Goal: Use online tool/utility: Utilize a website feature to perform a specific function

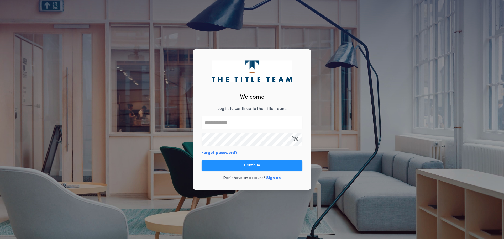
click at [234, 124] on input "text" at bounding box center [251, 122] width 101 height 13
type input "*"
type input "**********"
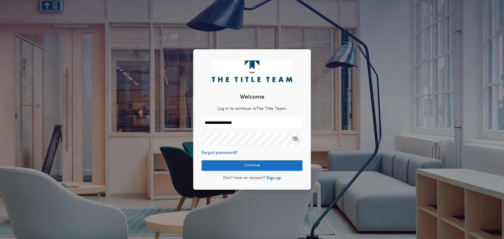
click at [255, 165] on button "Continue" at bounding box center [251, 165] width 101 height 10
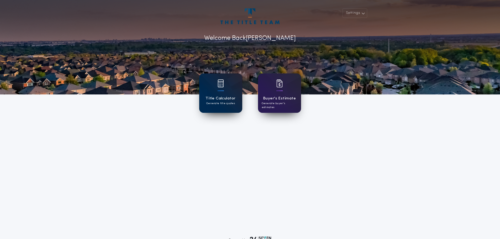
click at [222, 96] on h1 "Title Calculator" at bounding box center [220, 98] width 30 height 6
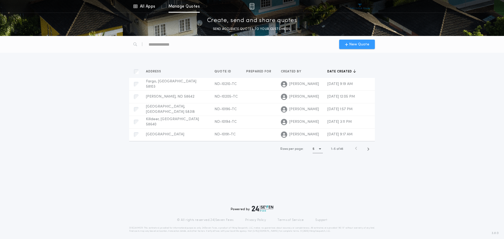
click at [355, 46] on span "New Quote" at bounding box center [359, 45] width 20 height 6
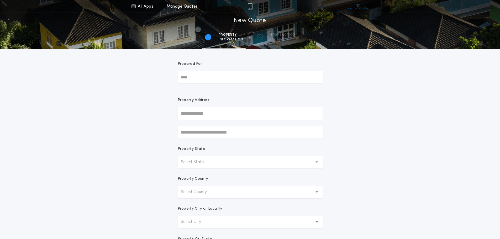
scroll to position [79, 0]
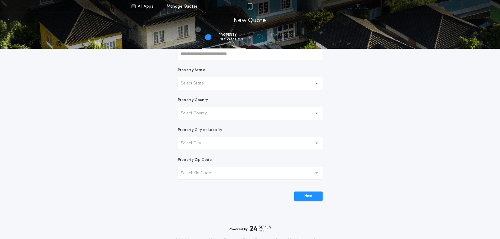
click at [209, 118] on button "Select County" at bounding box center [250, 113] width 145 height 13
click at [209, 83] on p "Select State" at bounding box center [196, 83] width 31 height 6
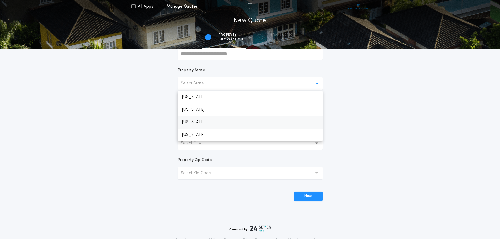
click at [199, 123] on p "[US_STATE]" at bounding box center [250, 122] width 145 height 13
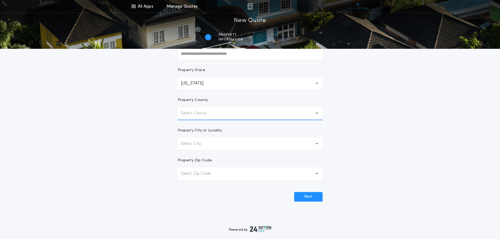
click at [204, 113] on p "Select County" at bounding box center [198, 113] width 34 height 6
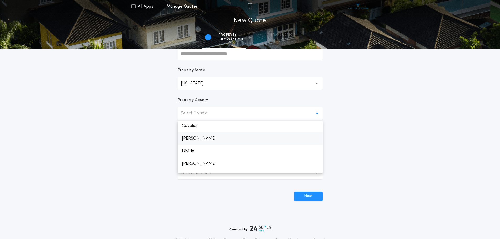
scroll to position [131, 0]
click at [191, 148] on p "[PERSON_NAME]" at bounding box center [250, 147] width 145 height 13
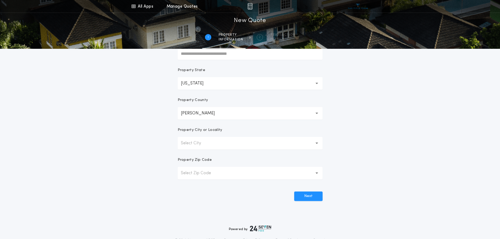
click at [208, 145] on p "Select City" at bounding box center [195, 143] width 29 height 6
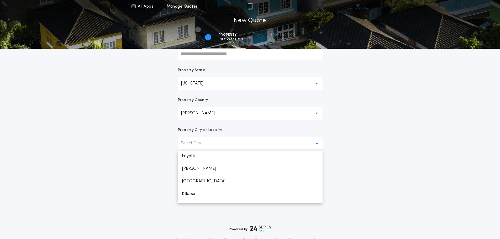
scroll to position [52, 0]
click at [194, 179] on p "Killdeer" at bounding box center [250, 180] width 145 height 13
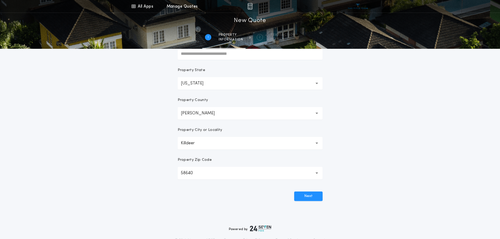
click at [213, 145] on button "Killdeer ********" at bounding box center [250, 143] width 145 height 13
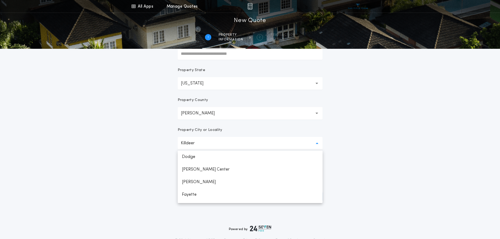
scroll to position [36, 0]
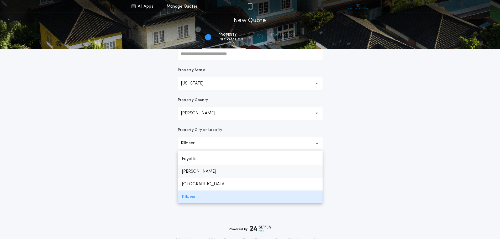
click at [191, 170] on p "[PERSON_NAME]" at bounding box center [250, 171] width 145 height 13
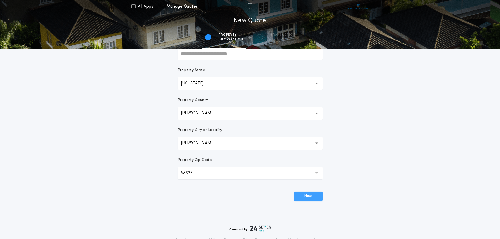
click at [304, 197] on button "Next" at bounding box center [308, 195] width 28 height 9
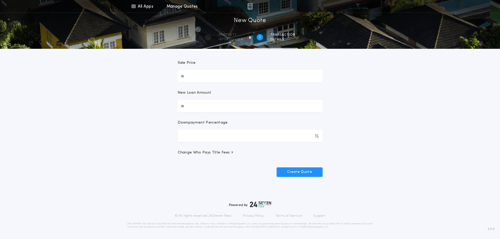
scroll to position [0, 0]
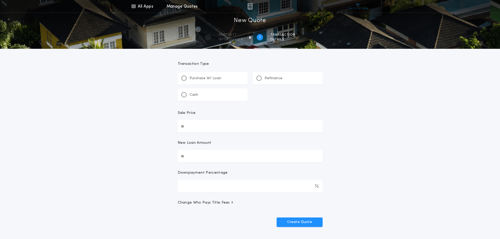
click at [282, 77] on div "Refinance" at bounding box center [288, 78] width 70 height 13
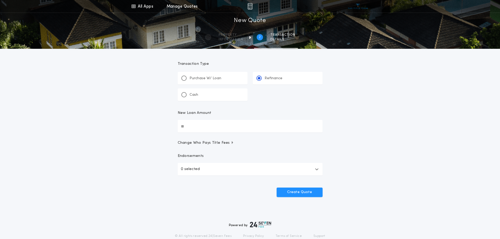
click at [212, 128] on input "New Loan Amount" at bounding box center [250, 126] width 145 height 13
type input "********"
click at [300, 192] on button "Create Quote" at bounding box center [299, 192] width 46 height 9
